Goal: Task Accomplishment & Management: Use online tool/utility

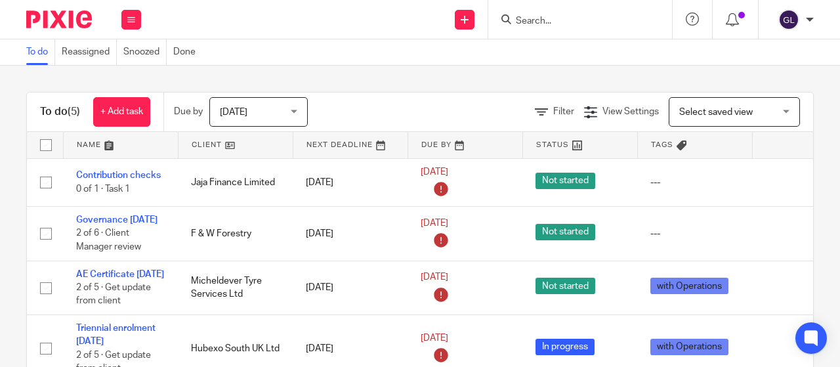
click at [535, 22] on input "Search" at bounding box center [573, 22] width 118 height 12
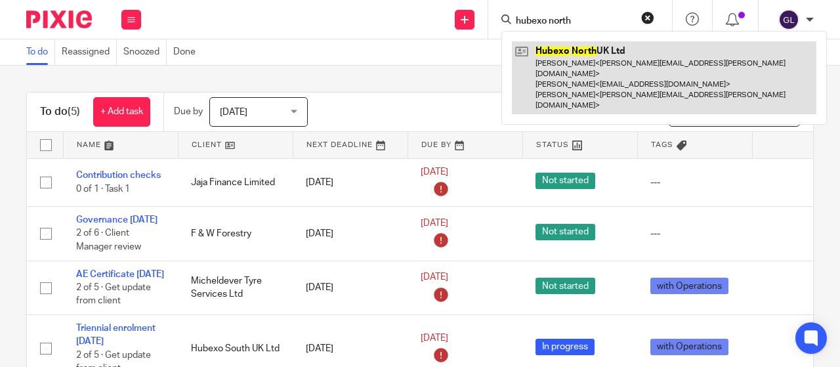
type input "hubexo north"
click at [559, 50] on link at bounding box center [664, 77] width 304 height 73
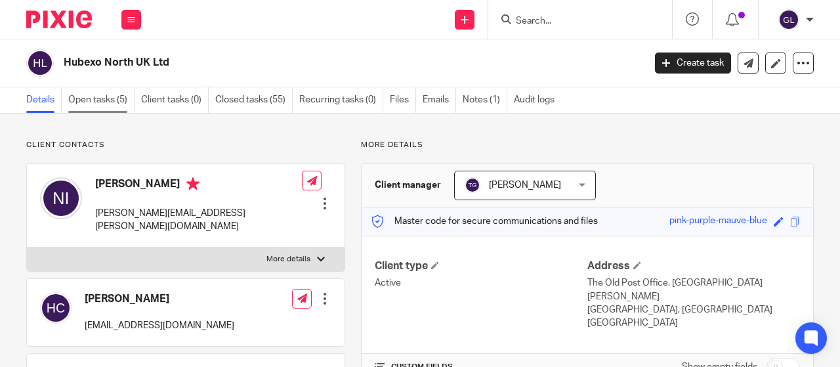
click at [102, 94] on link "Open tasks (5)" at bounding box center [101, 100] width 66 height 26
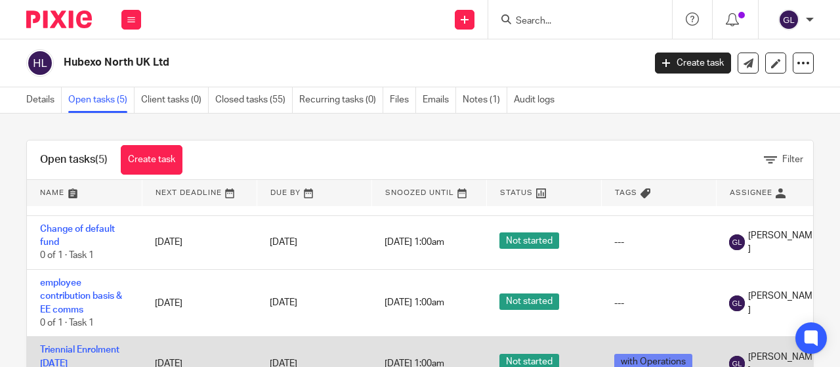
scroll to position [66, 0]
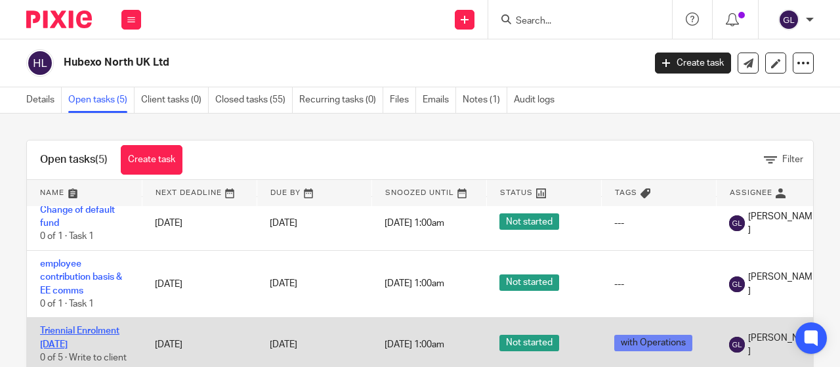
click at [77, 329] on link "Triennial Enrolment 01/02/2026" at bounding box center [79, 337] width 79 height 22
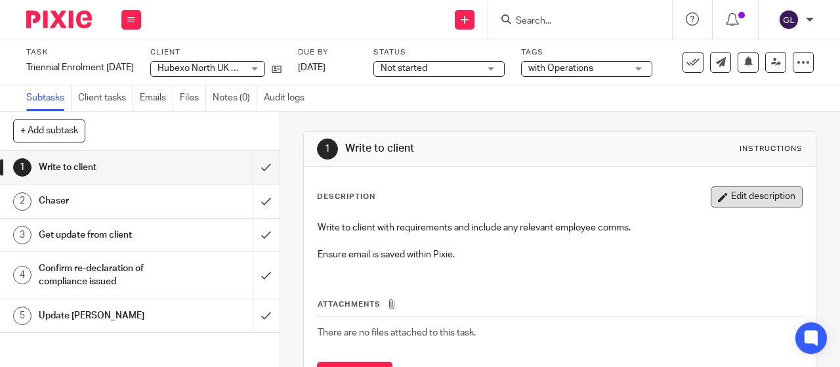
click at [724, 196] on button "Edit description" at bounding box center [757, 196] width 92 height 21
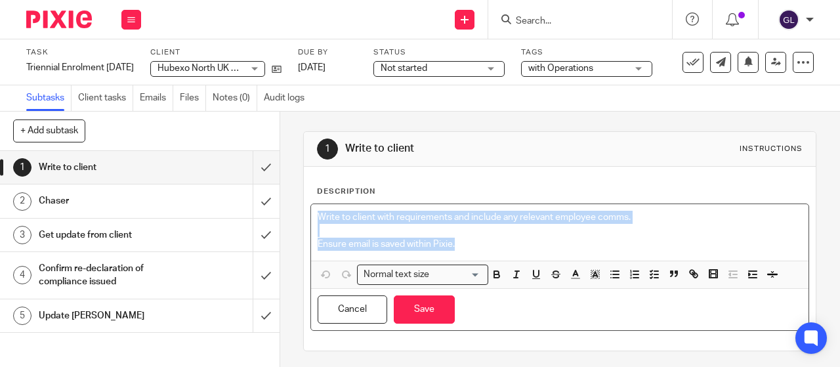
drag, startPoint x: 465, startPoint y: 242, endPoint x: 293, endPoint y: 220, distance: 173.4
click at [293, 220] on div "1 Write to client Instructions Description Write to client with requirements an…" at bounding box center [560, 239] width 560 height 255
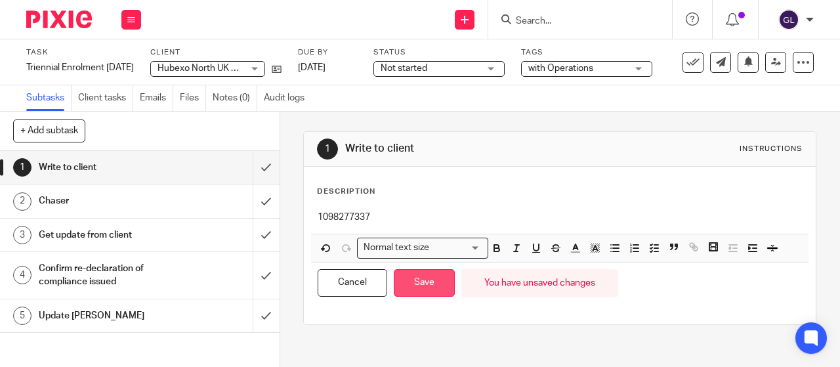
click at [423, 283] on button "Save" at bounding box center [424, 283] width 61 height 28
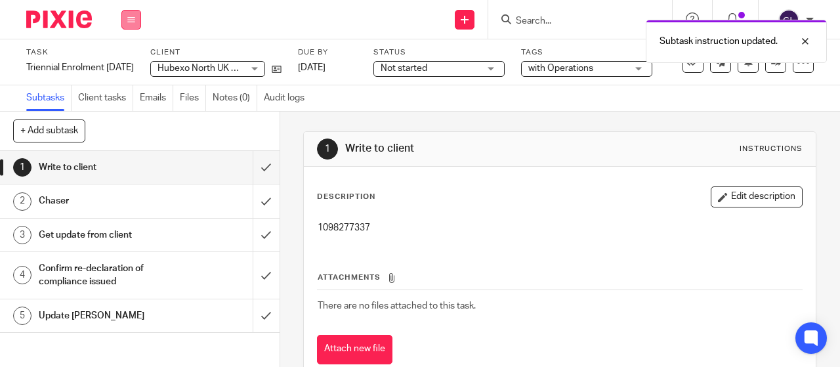
click at [131, 16] on icon at bounding box center [131, 20] width 8 height 8
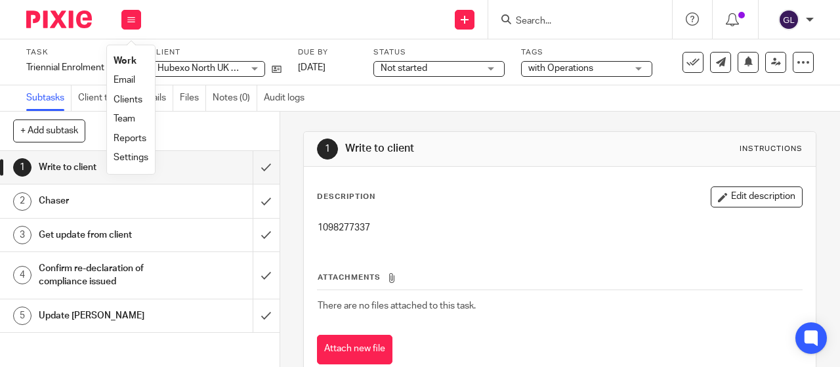
click at [132, 61] on link "Work" at bounding box center [125, 60] width 23 height 9
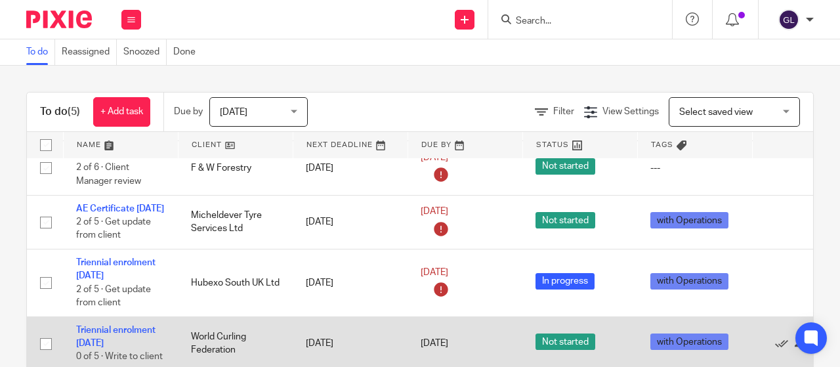
scroll to position [101, 0]
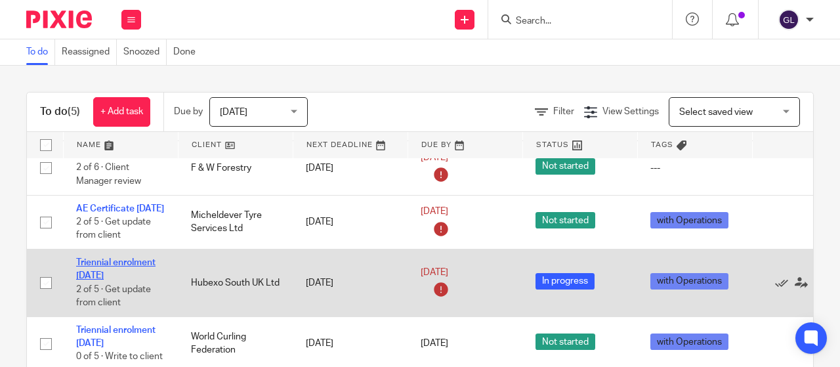
click at [87, 258] on link "Triennial enrolment 01/09/2025" at bounding box center [115, 269] width 79 height 22
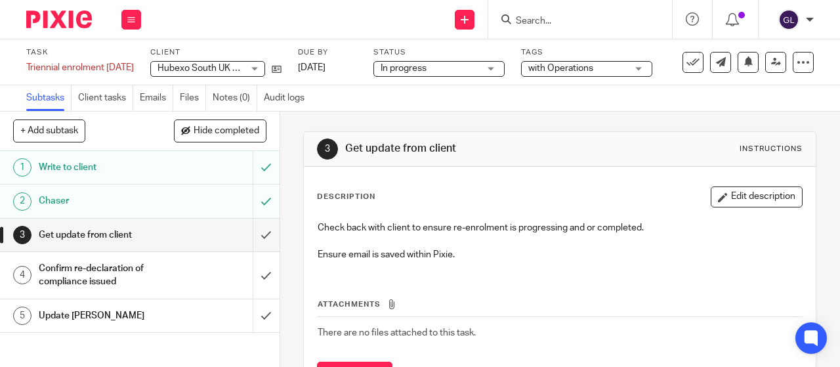
click at [346, 62] on link "13 Aug 2025" at bounding box center [327, 68] width 59 height 14
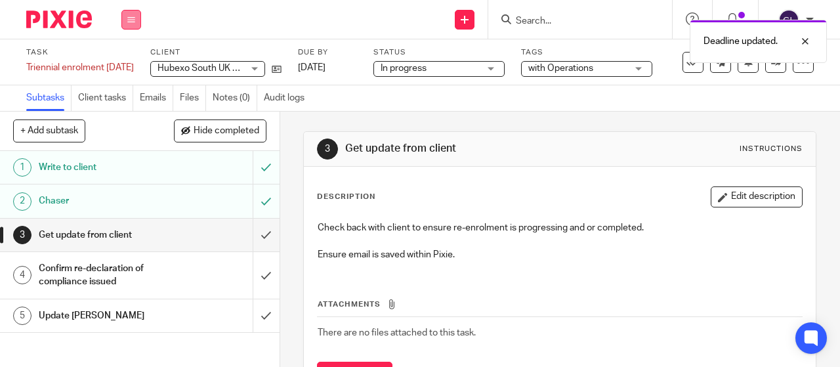
click at [132, 20] on icon at bounding box center [131, 20] width 8 height 8
click at [128, 60] on link "Work" at bounding box center [125, 60] width 23 height 9
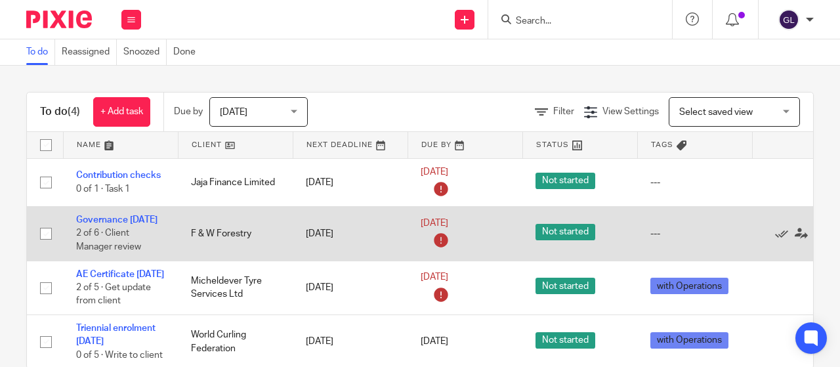
scroll to position [34, 0]
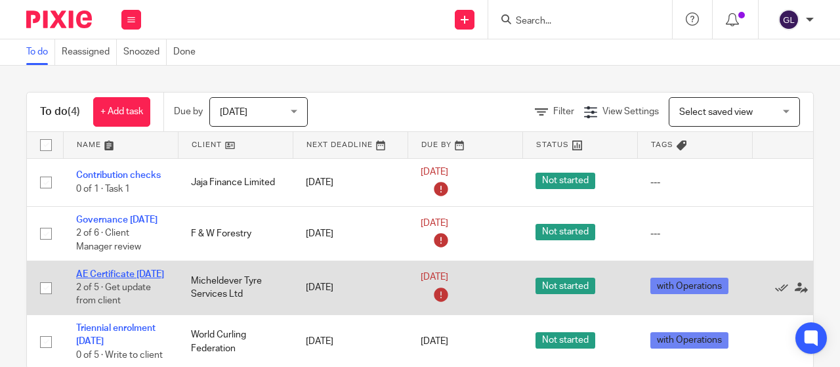
click at [95, 270] on link "AE Certificate [DATE]" at bounding box center [120, 274] width 88 height 9
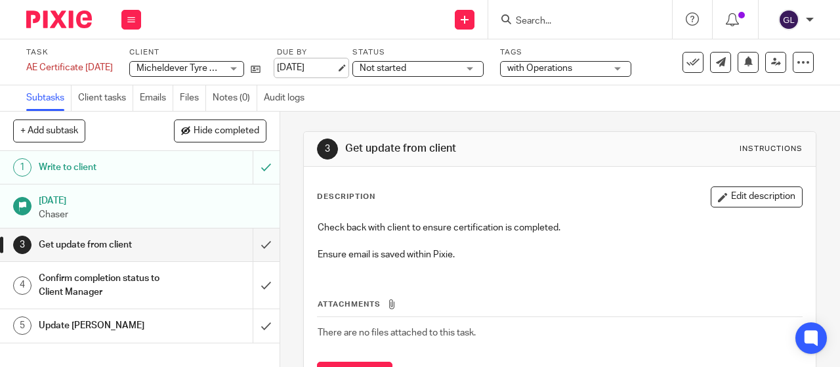
click at [319, 66] on link "[DATE]" at bounding box center [306, 68] width 59 height 14
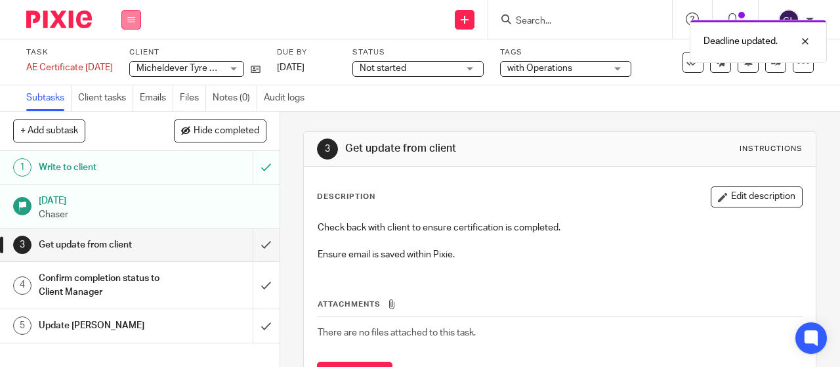
click at [138, 19] on button at bounding box center [131, 20] width 20 height 20
click at [117, 59] on link "Work" at bounding box center [125, 60] width 23 height 9
